Goal: Transaction & Acquisition: Book appointment/travel/reservation

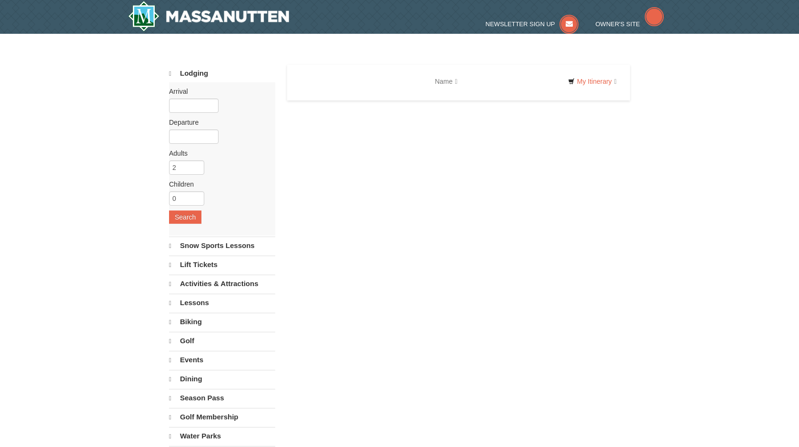
select select "9"
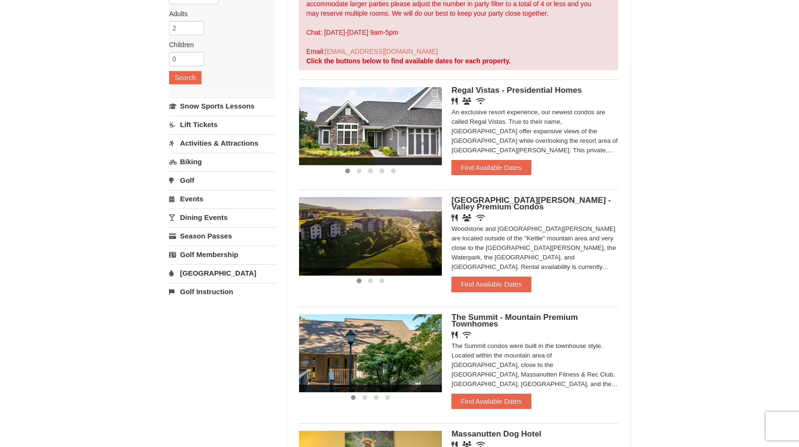
scroll to position [138, 0]
click at [471, 170] on button "Find Available Dates" at bounding box center [492, 168] width 80 height 15
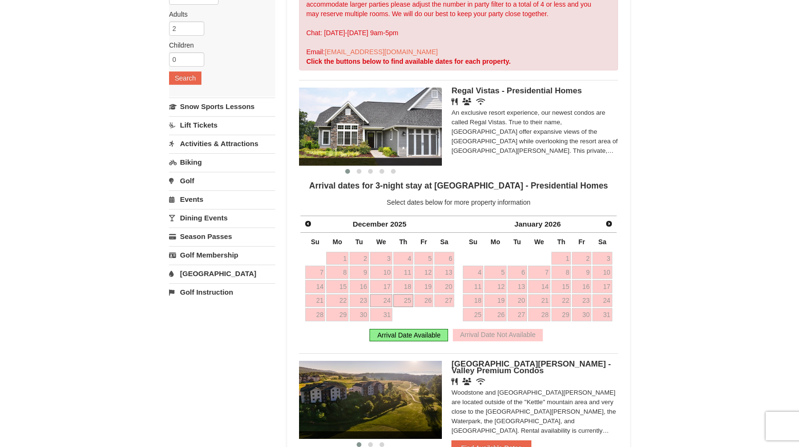
click at [410, 299] on link "25" at bounding box center [404, 300] width 20 height 13
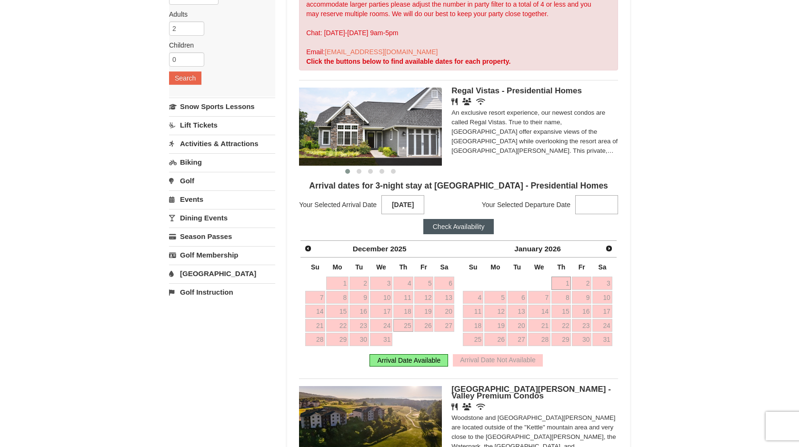
click at [562, 283] on link "1" at bounding box center [562, 283] width 20 height 13
click at [462, 226] on button "Check Availability" at bounding box center [459, 226] width 71 height 15
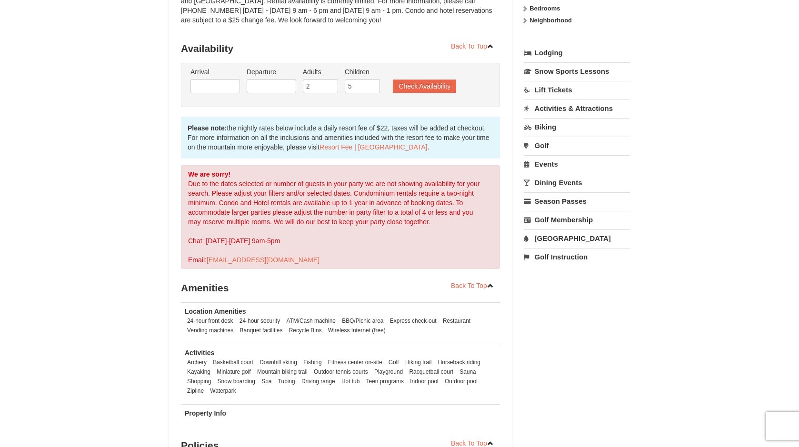
scroll to position [176, 0]
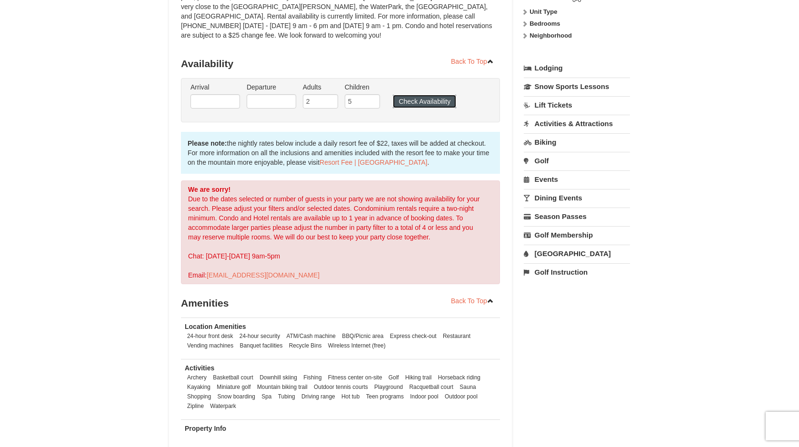
click at [424, 97] on button "Check Availability" at bounding box center [424, 101] width 63 height 13
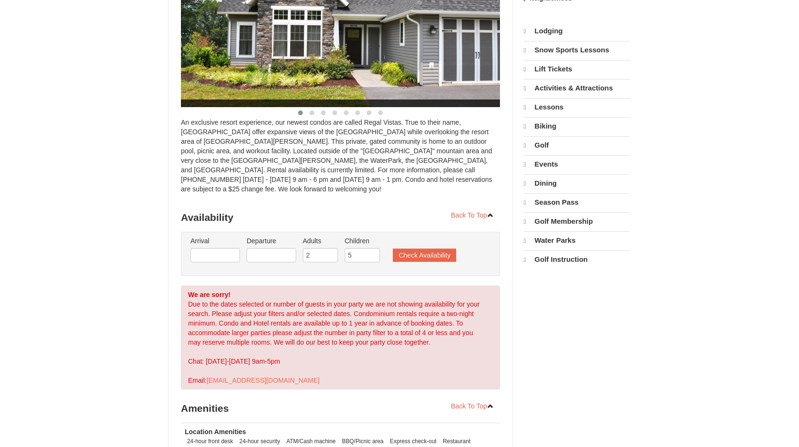
select select "9"
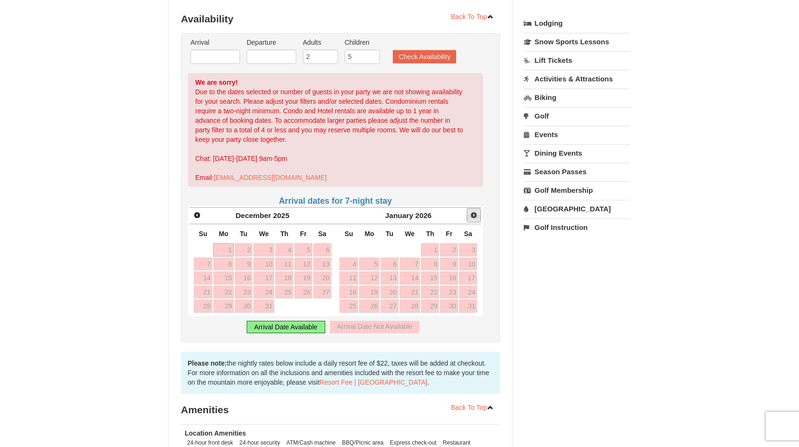
click at [473, 211] on link "Next" at bounding box center [474, 215] width 14 height 14
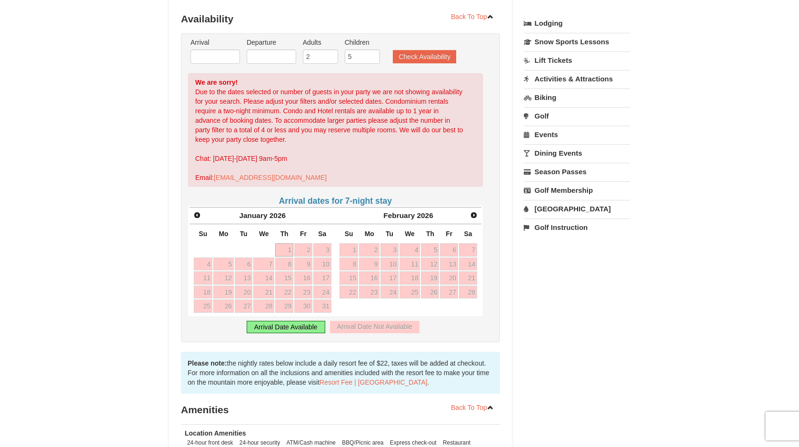
click at [347, 196] on h4 "Arrival dates for 7-night stay" at bounding box center [335, 201] width 295 height 10
